Goal: Task Accomplishment & Management: Complete application form

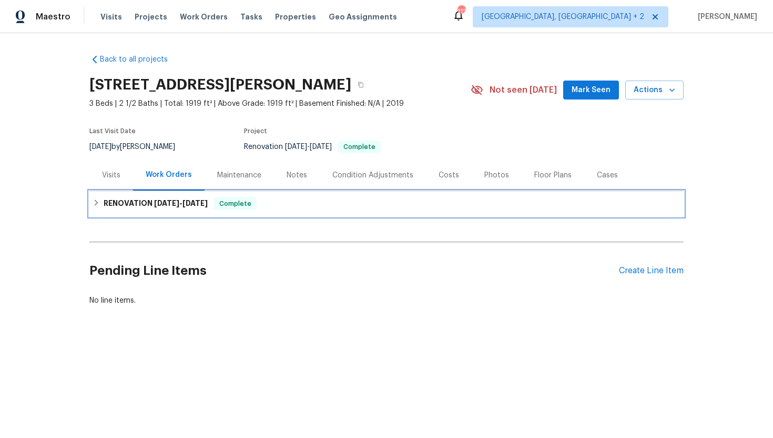
click at [169, 204] on span "9/9/25" at bounding box center [166, 202] width 25 height 7
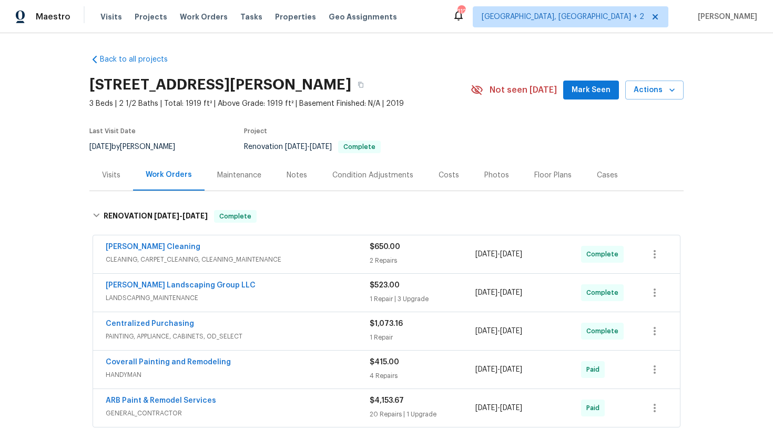
click at [115, 181] on div "Visits" at bounding box center [111, 174] width 44 height 31
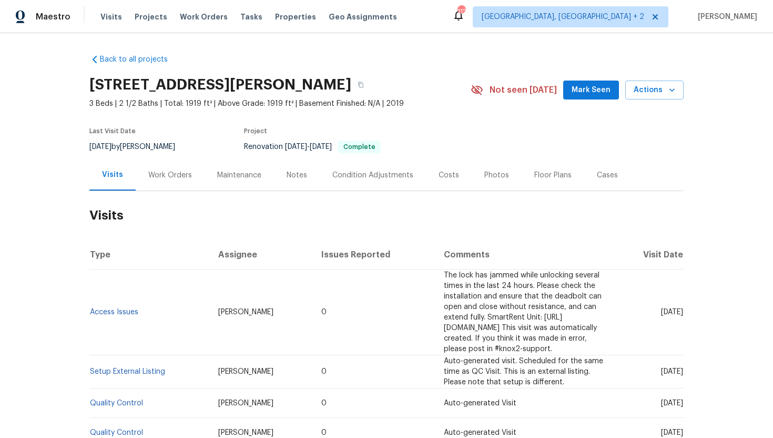
click at [174, 172] on div "Work Orders" at bounding box center [170, 175] width 44 height 11
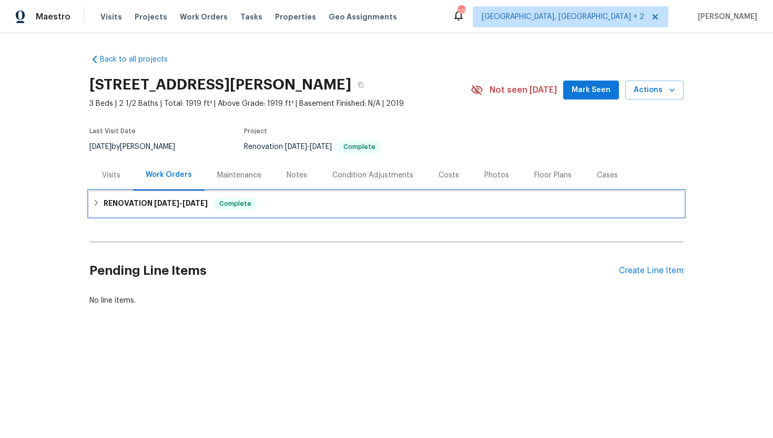
click at [188, 203] on span "9/18/25" at bounding box center [195, 202] width 25 height 7
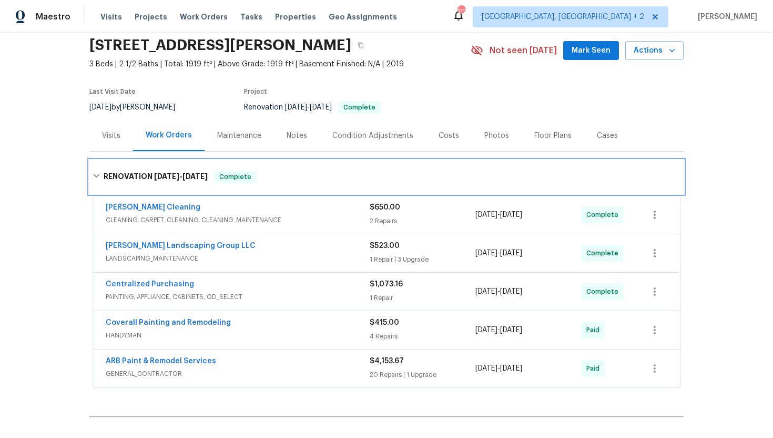
scroll to position [44, 0]
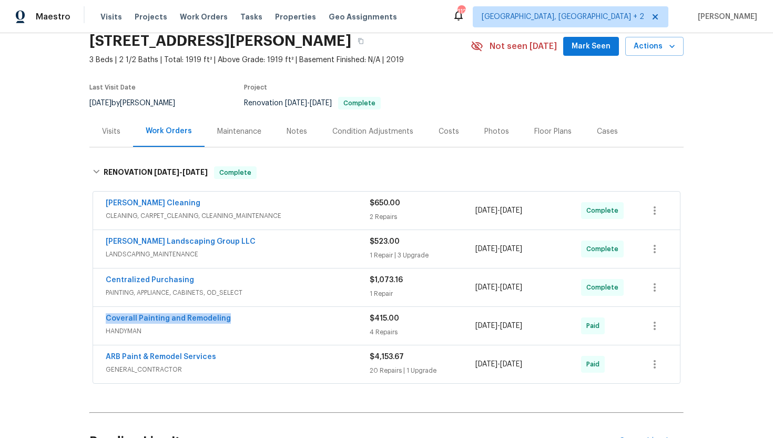
drag, startPoint x: 231, startPoint y: 322, endPoint x: 100, endPoint y: 318, distance: 131.0
click at [100, 318] on div "Coverall Painting and Remodeling HANDYMAN $415.00 4 Repairs 9/17/2025 - 9/18/20…" at bounding box center [386, 326] width 587 height 38
copy link "Coverall Painting and Remodeling"
drag, startPoint x: 561, startPoint y: 329, endPoint x: 469, endPoint y: 325, distance: 92.1
click at [469, 325] on div "Coverall Painting and Remodeling HANDYMAN $415.00 4 Repairs 9/17/2025 - 9/18/20…" at bounding box center [374, 325] width 537 height 25
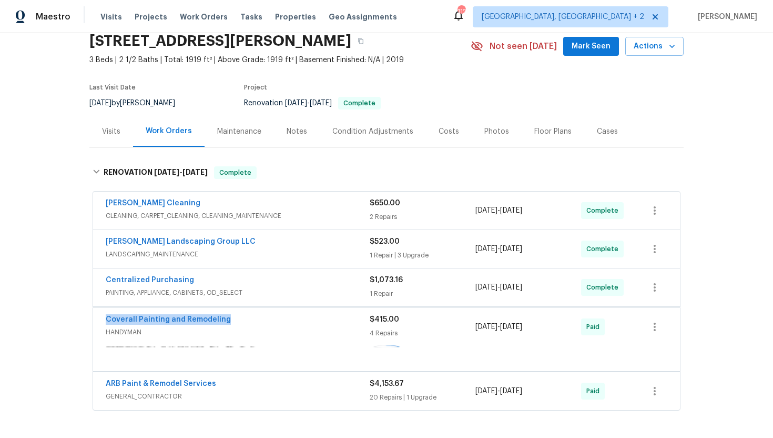
copy div "4 Repairs 9/17/2025 - 9/18/2025"
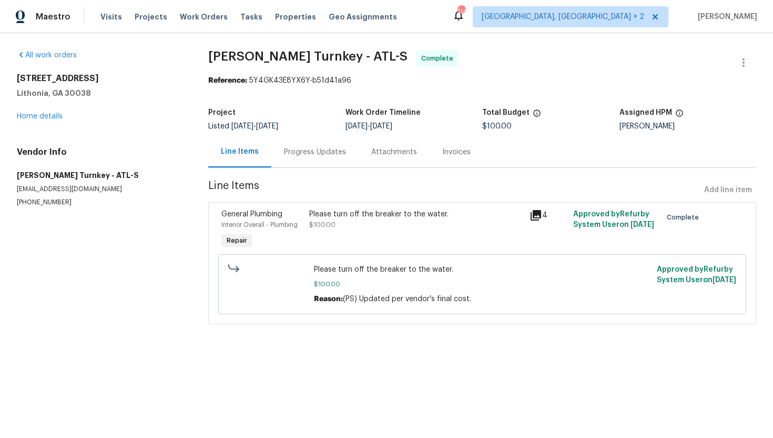
click at [327, 149] on div "Progress Updates" at bounding box center [315, 152] width 62 height 11
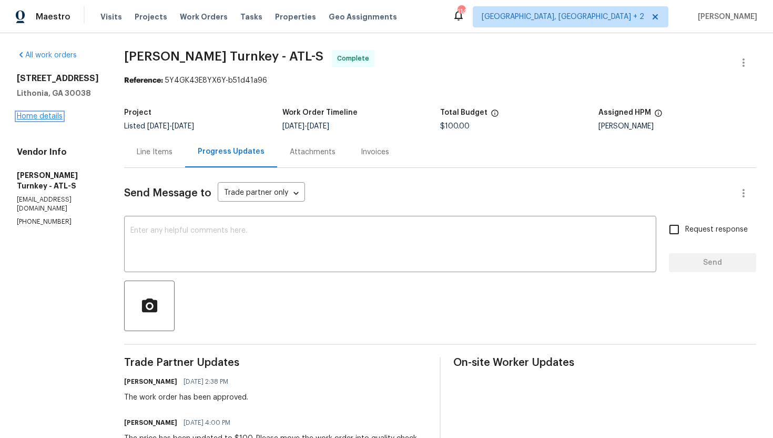
click at [51, 114] on link "Home details" at bounding box center [40, 116] width 46 height 7
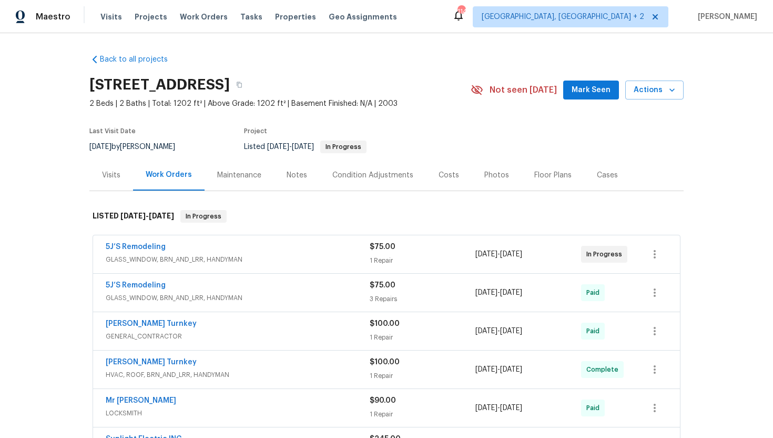
click at [321, 236] on div "5J’S Remodeling GLASS_WINDOW, BRN_AND_LRR, HANDYMAN $75.00 1 Repair 9/22/2025 -…" at bounding box center [386, 254] width 587 height 38
click at [297, 252] on div "5J’S Remodeling" at bounding box center [238, 247] width 264 height 13
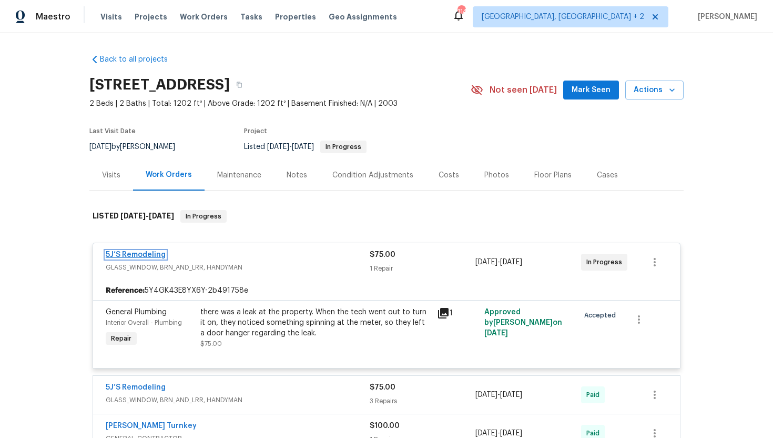
click at [156, 251] on link "5J’S Remodeling" at bounding box center [136, 254] width 60 height 7
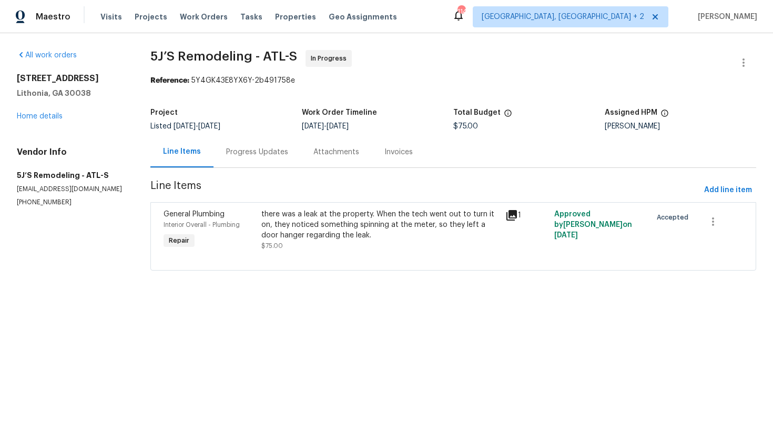
click at [259, 149] on div "Progress Updates" at bounding box center [257, 152] width 62 height 11
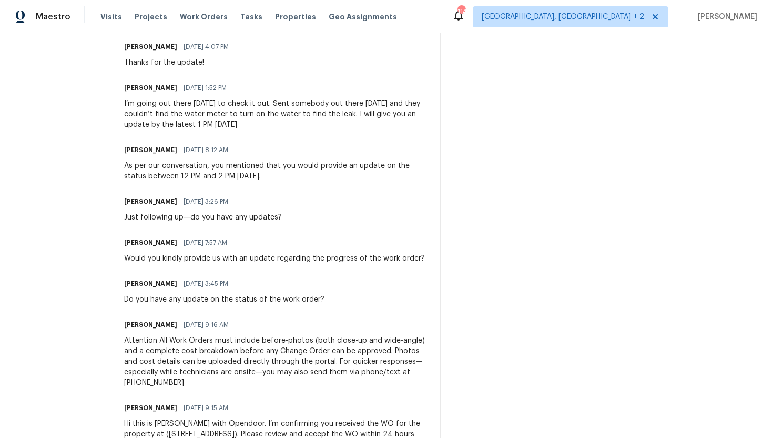
scroll to position [676, 0]
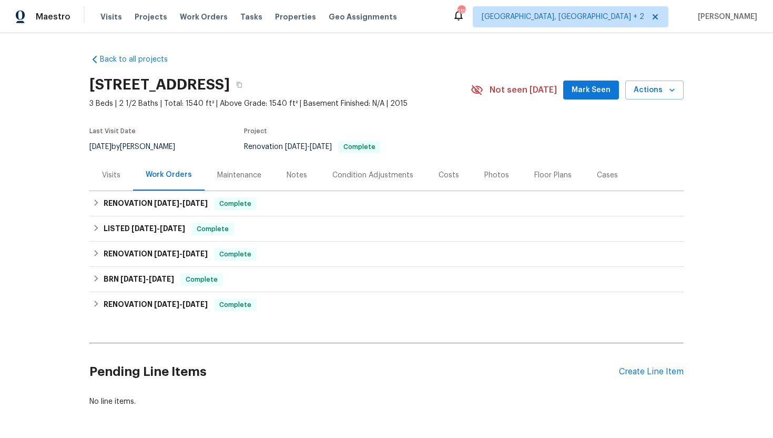
click at [109, 186] on div "Visits" at bounding box center [111, 174] width 44 height 31
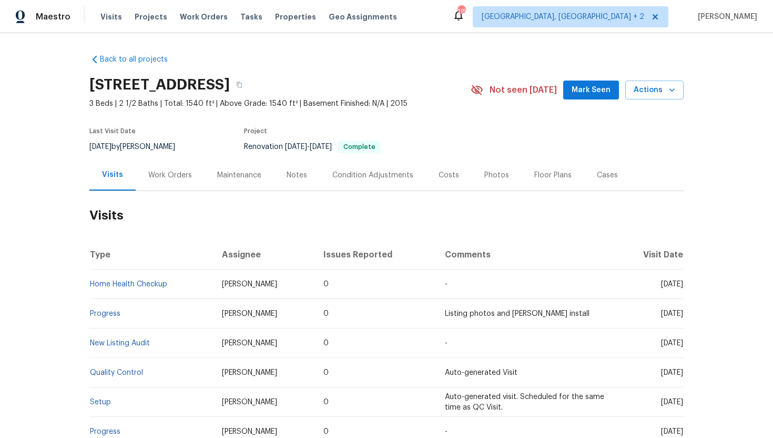
click at [606, 179] on div "Cases" at bounding box center [607, 175] width 21 height 11
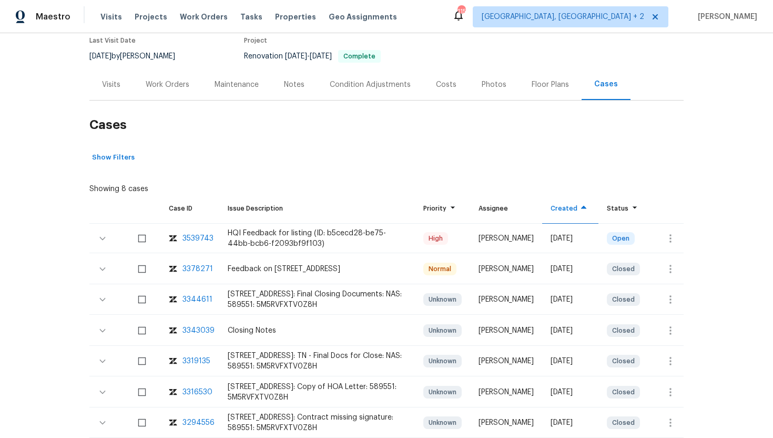
scroll to position [104, 0]
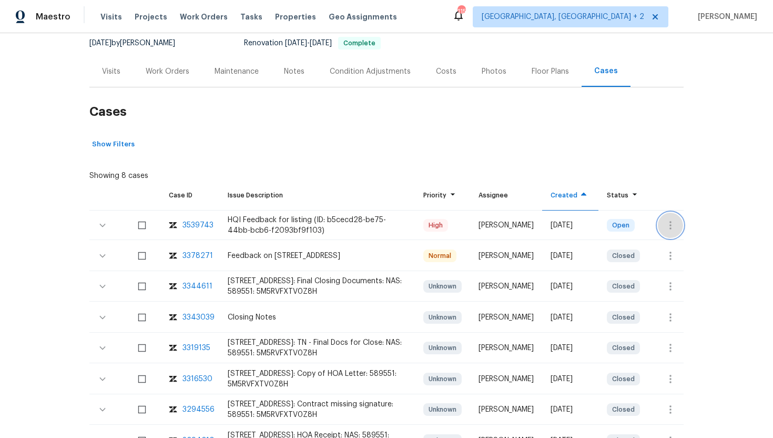
click at [673, 226] on icon "button" at bounding box center [670, 225] width 13 height 13
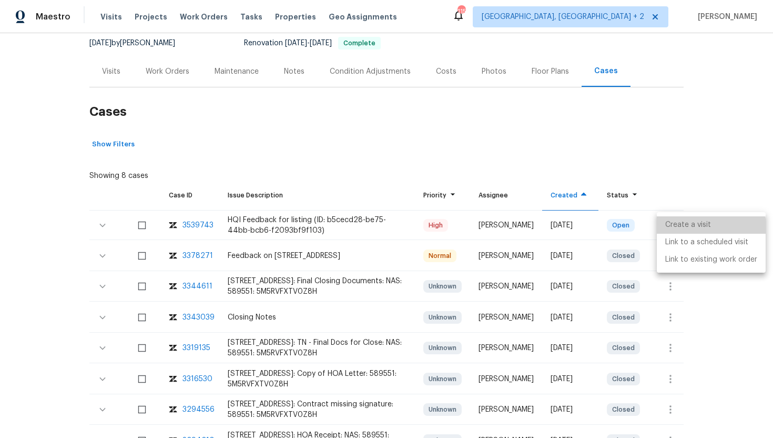
click at [687, 228] on li "Create a visit" at bounding box center [711, 224] width 109 height 17
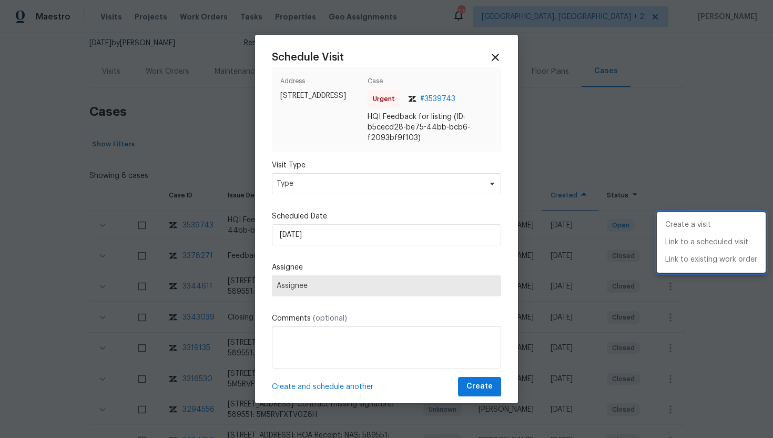
click at [376, 175] on div at bounding box center [386, 219] width 773 height 438
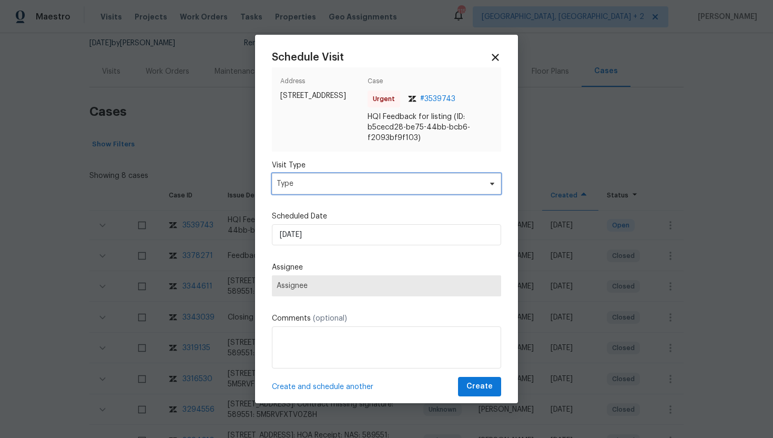
click at [366, 181] on span "Type" at bounding box center [379, 183] width 205 height 11
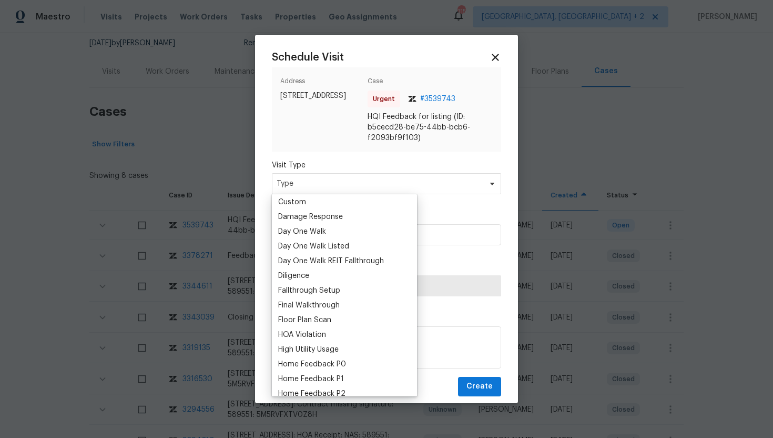
scroll to position [268, 0]
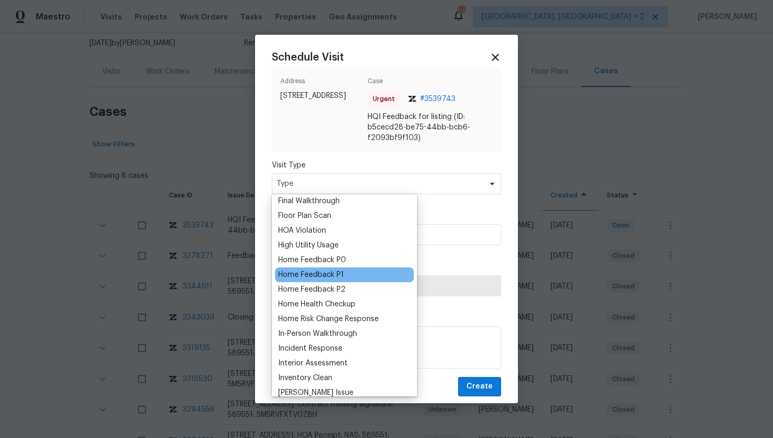
click at [327, 277] on div "Home Feedback P1" at bounding box center [311, 274] width 66 height 11
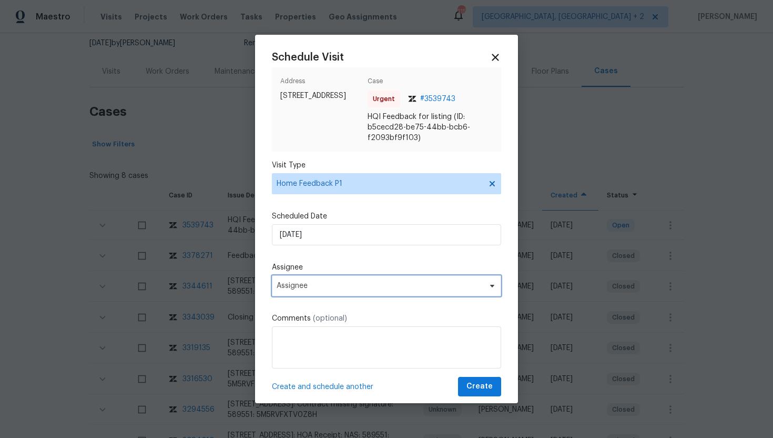
click at [303, 286] on span "Assignee" at bounding box center [380, 285] width 206 height 8
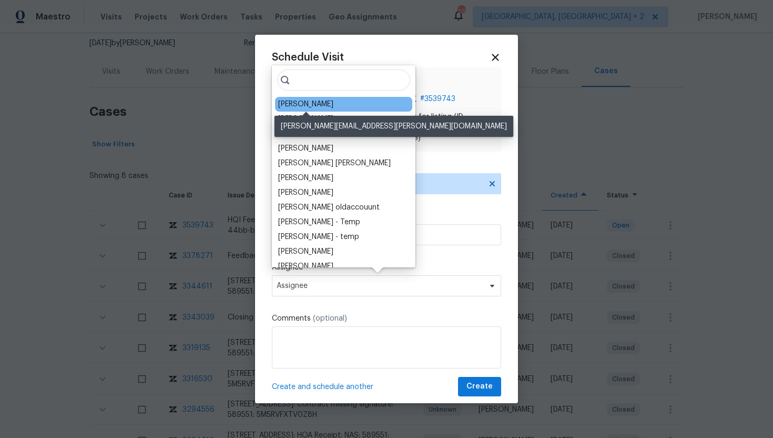
click at [328, 102] on div "[PERSON_NAME]" at bounding box center [305, 104] width 55 height 11
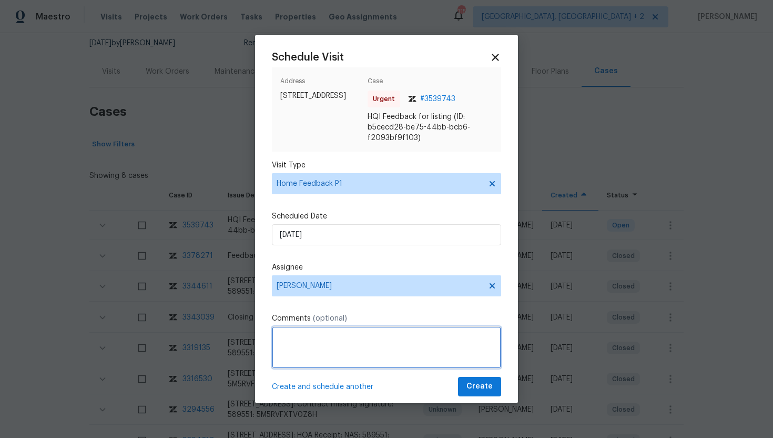
click at [303, 350] on textarea at bounding box center [386, 347] width 229 height 42
paste textarea "Neighbor reporting the lights in the home are shining into their home. Requesti…"
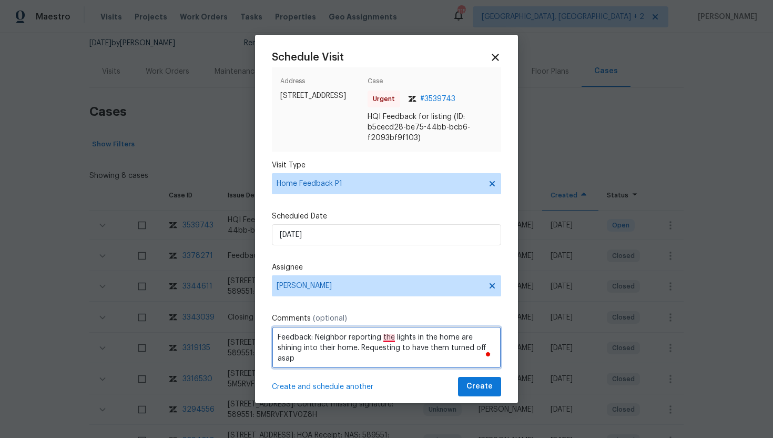
click at [385, 335] on textarea "Feedback: Neighbor reporting the lights in the home are shining into their home…" at bounding box center [386, 347] width 229 height 42
type textarea "Feedback: Neighbor reporting that the lights in the home are shining into their…"
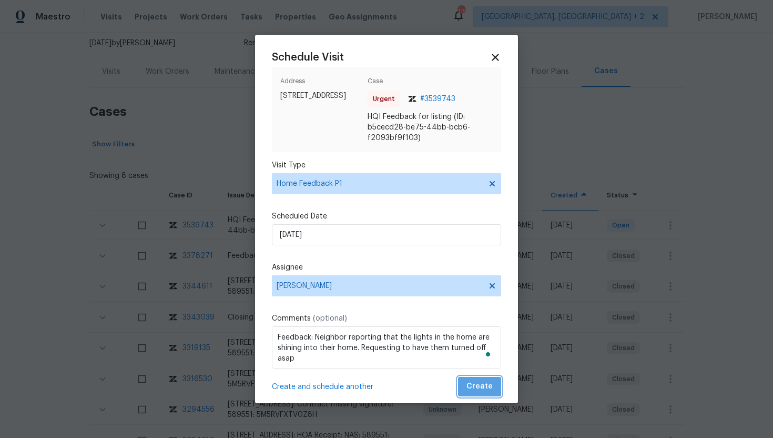
click at [482, 383] on span "Create" at bounding box center [480, 386] width 26 height 13
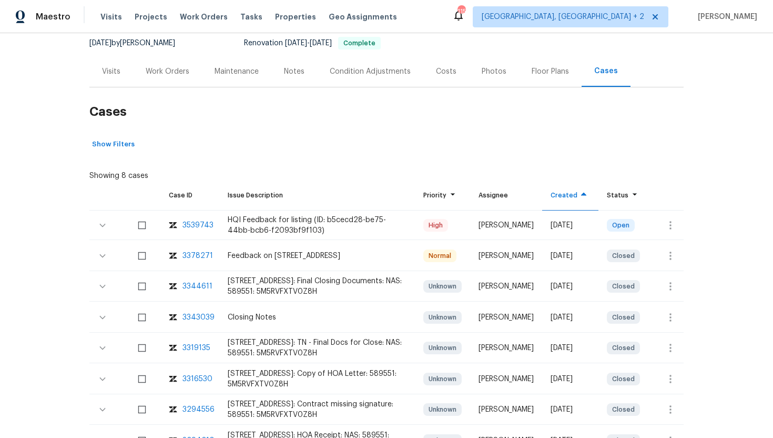
click at [116, 80] on div "Visits" at bounding box center [111, 71] width 44 height 31
